Goal: Check status: Check status

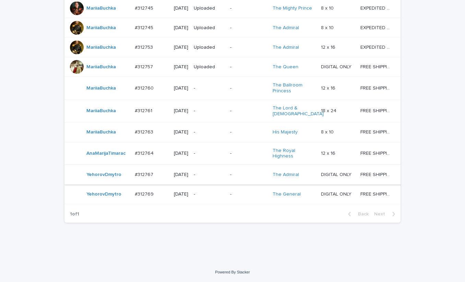
scroll to position [466, 0]
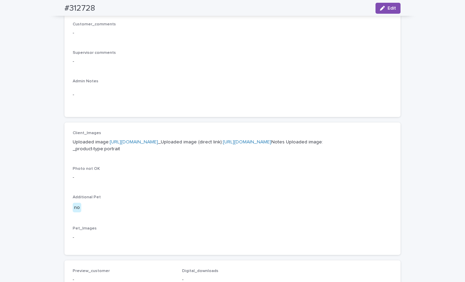
scroll to position [240, 0]
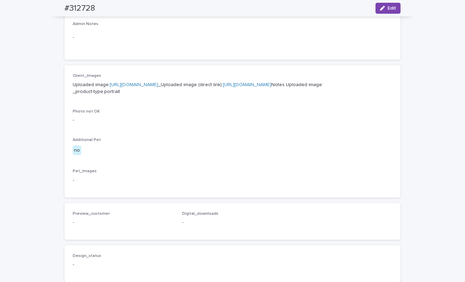
click at [199, 87] on p "Uploaded image: https://cdn.shopify.com-uploadkit.app/s/files/1/0033/4807/0511/…" at bounding box center [232, 88] width 319 height 14
click at [158, 85] on link "https://cdn.shopify.com-uploadkit.app/s/files/1/0033/4807/0511/files/download.h…" at bounding box center [134, 84] width 48 height 5
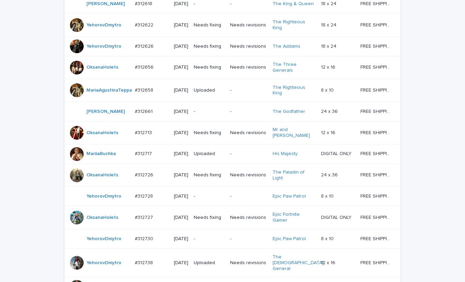
scroll to position [382, 0]
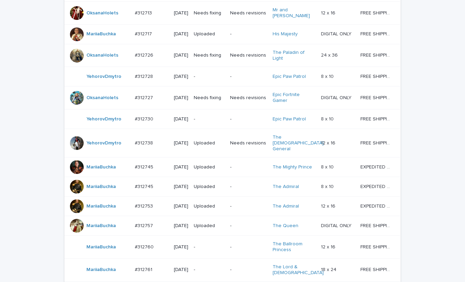
click at [206, 122] on p "-" at bounding box center [209, 119] width 31 height 6
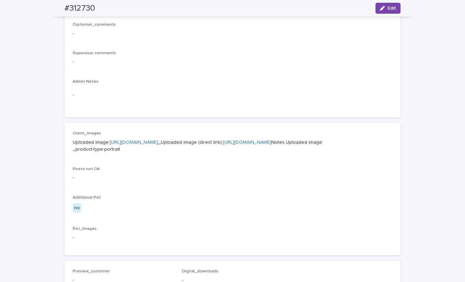
scroll to position [240, 0]
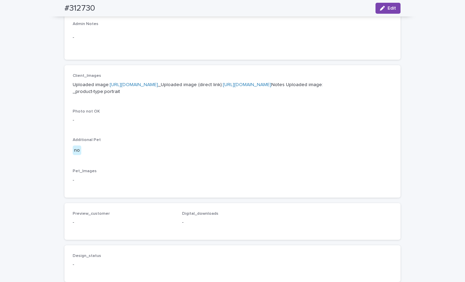
click at [158, 85] on link "https://cdn.shopify.com-uploadkit.app/s/files/1/0033/4807/0511/files/download.h…" at bounding box center [134, 84] width 48 height 5
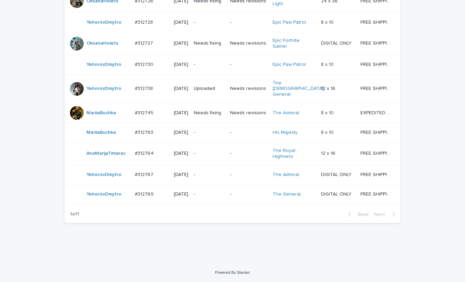
scroll to position [471, 0]
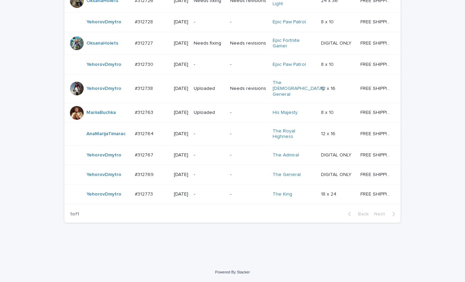
scroll to position [517, 0]
click at [211, 195] on p "-" at bounding box center [209, 194] width 31 height 6
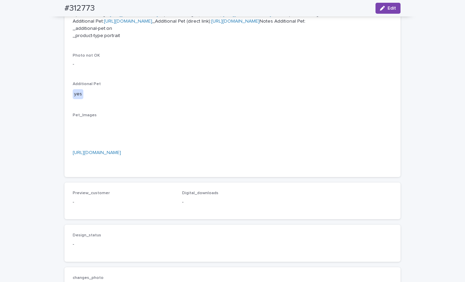
scroll to position [360, 0]
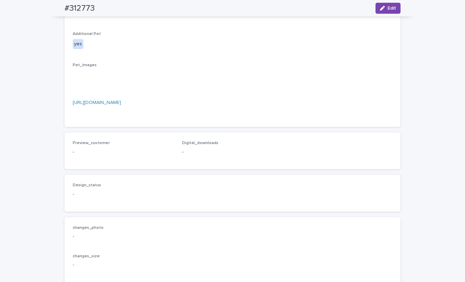
click at [121, 105] on link "https://cdn.shopify.com-uploadkit.app/s/files/1/0033/4807/0511/files/download.h…" at bounding box center [97, 102] width 48 height 5
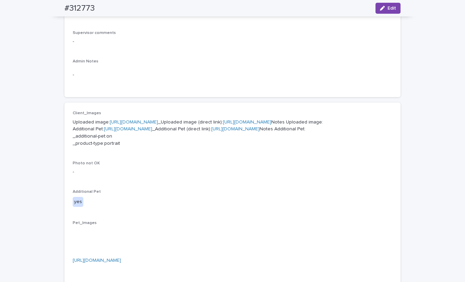
scroll to position [0, 0]
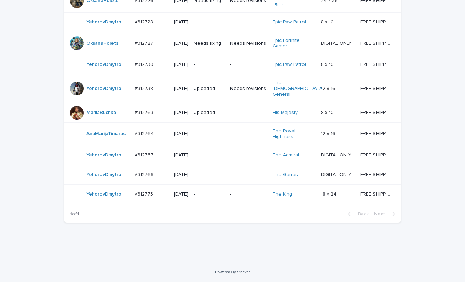
scroll to position [517, 0]
